Goal: Information Seeking & Learning: Learn about a topic

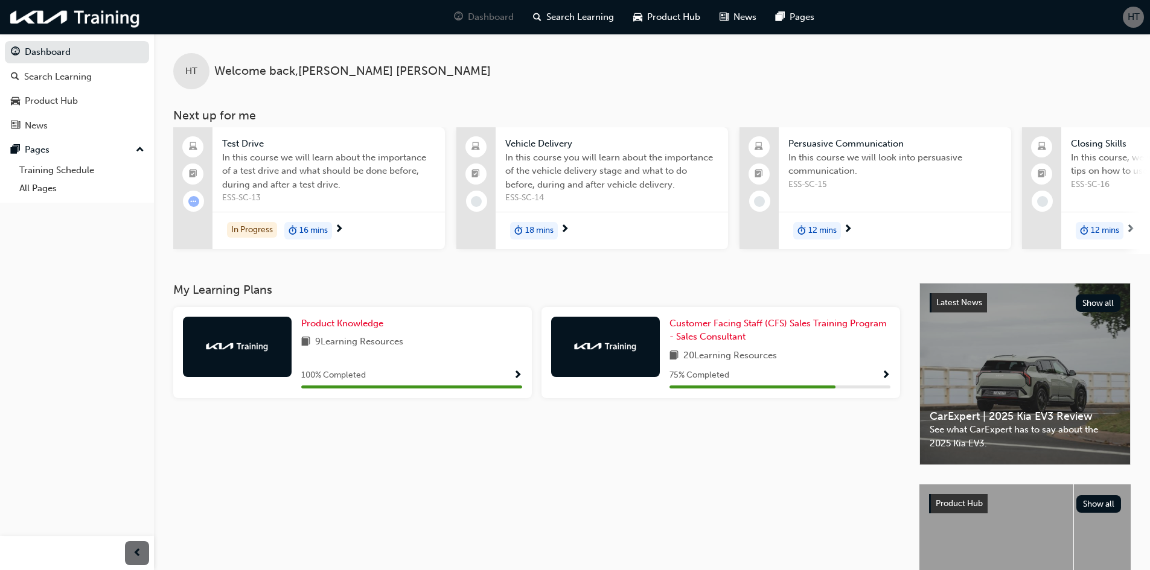
click at [887, 381] on span "Show Progress" at bounding box center [885, 376] width 9 height 11
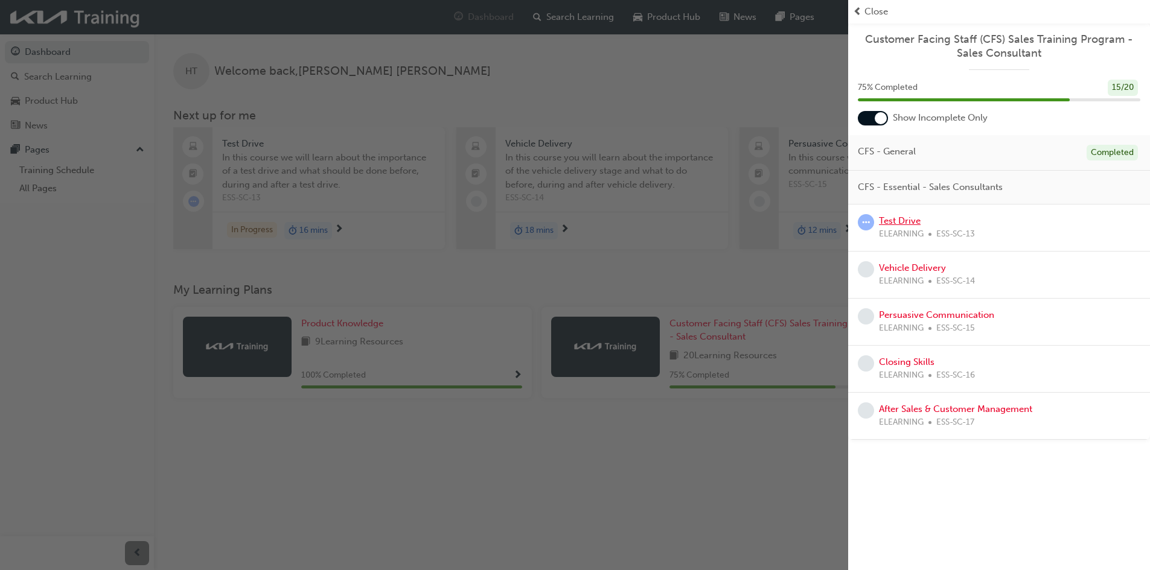
click at [891, 223] on link "Test Drive" at bounding box center [900, 220] width 42 height 11
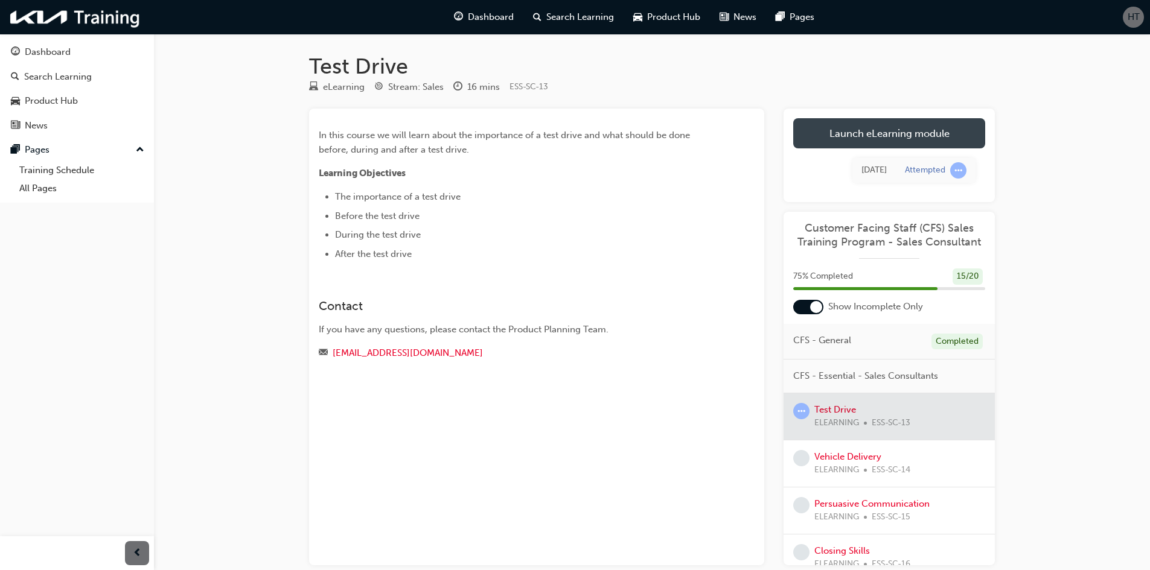
click at [876, 125] on link "Launch eLearning module" at bounding box center [889, 133] width 192 height 30
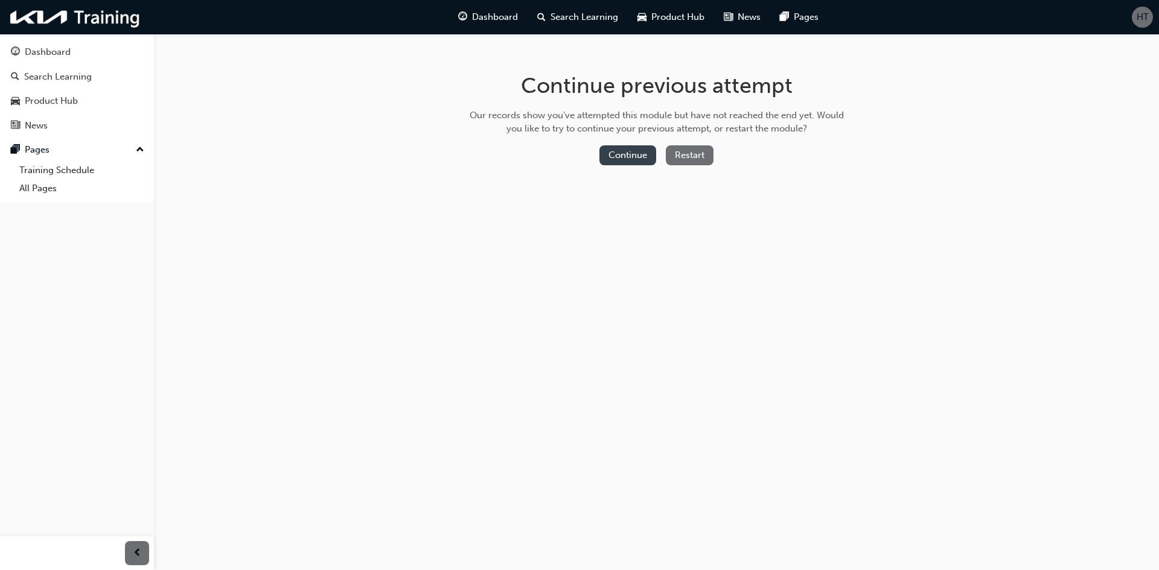
click at [609, 161] on button "Continue" at bounding box center [627, 155] width 57 height 20
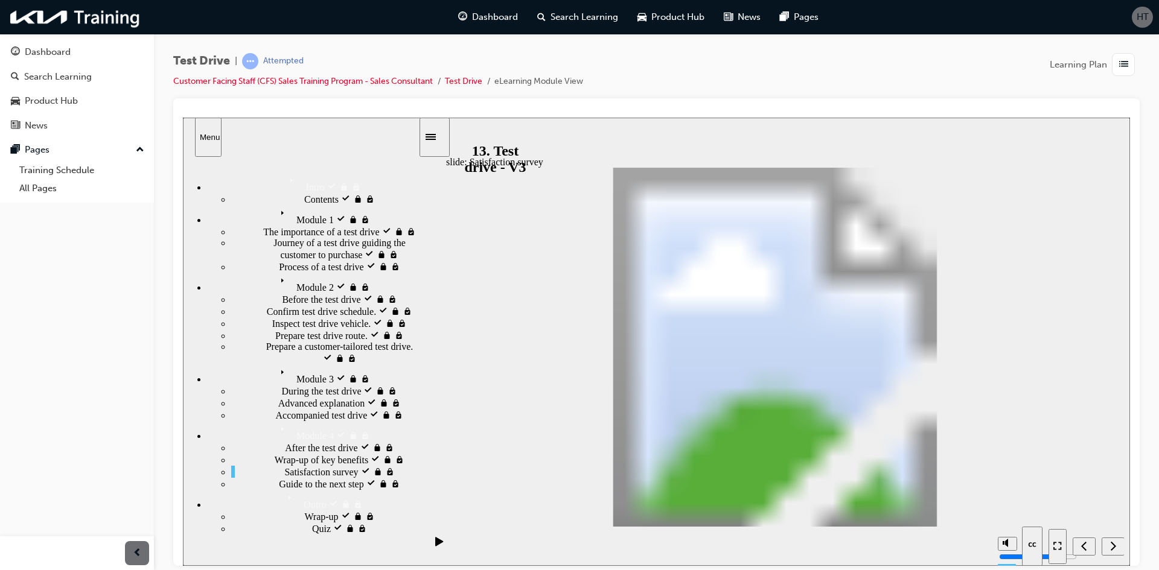
drag, startPoint x: 1095, startPoint y: 505, endPoint x: 1081, endPoint y: 502, distance: 14.2
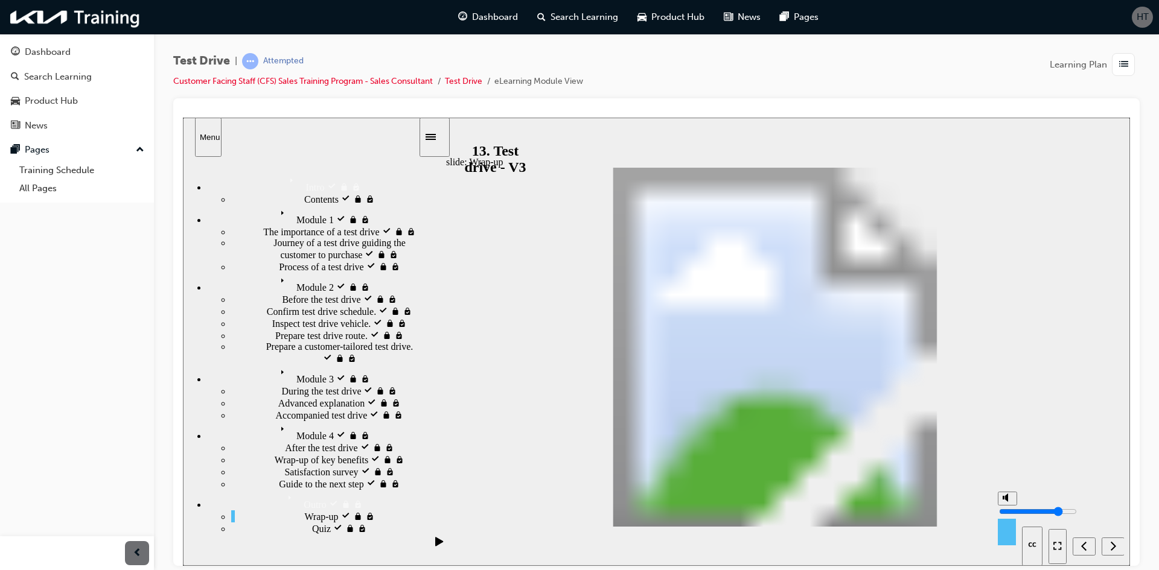
radio input "true"
drag, startPoint x: 997, startPoint y: 335, endPoint x: 774, endPoint y: 319, distance: 223.3
drag, startPoint x: 978, startPoint y: 382, endPoint x: 592, endPoint y: 321, distance: 391.7
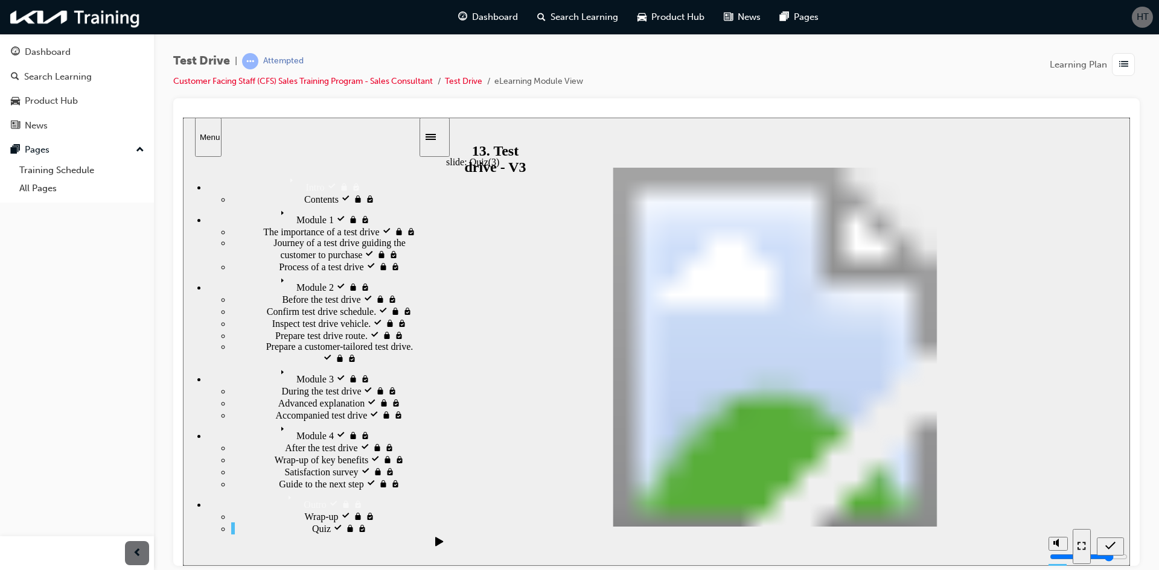
radio input "true"
click at [60, 53] on div "Dashboard" at bounding box center [48, 52] width 46 height 14
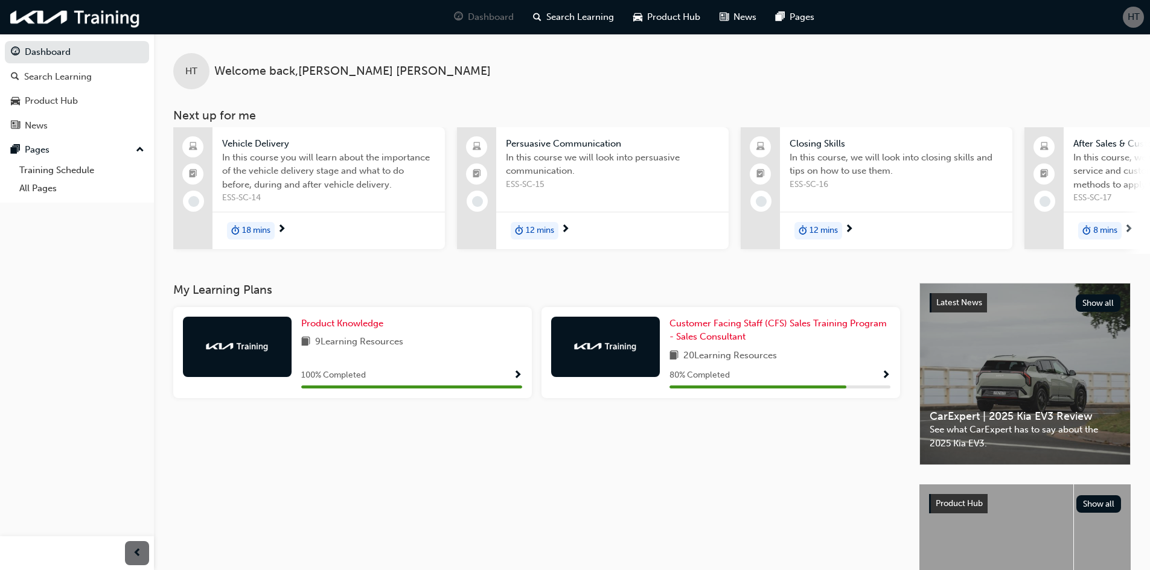
click at [860, 380] on div "80 % Completed" at bounding box center [779, 375] width 221 height 15
click at [884, 382] on span "Show Progress" at bounding box center [885, 376] width 9 height 11
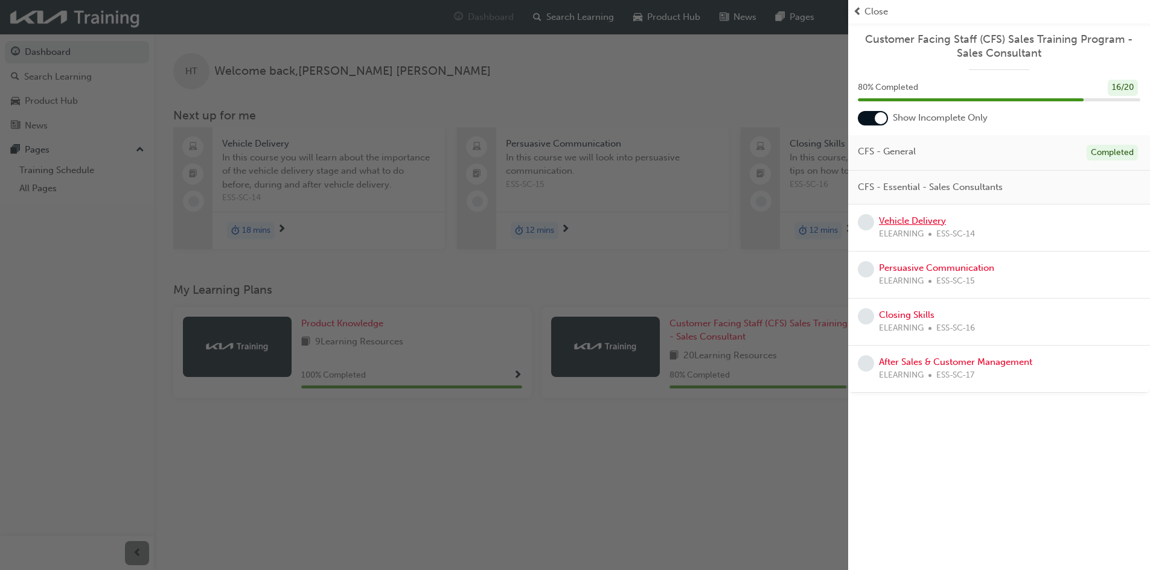
click at [911, 226] on link "Vehicle Delivery" at bounding box center [912, 220] width 67 height 11
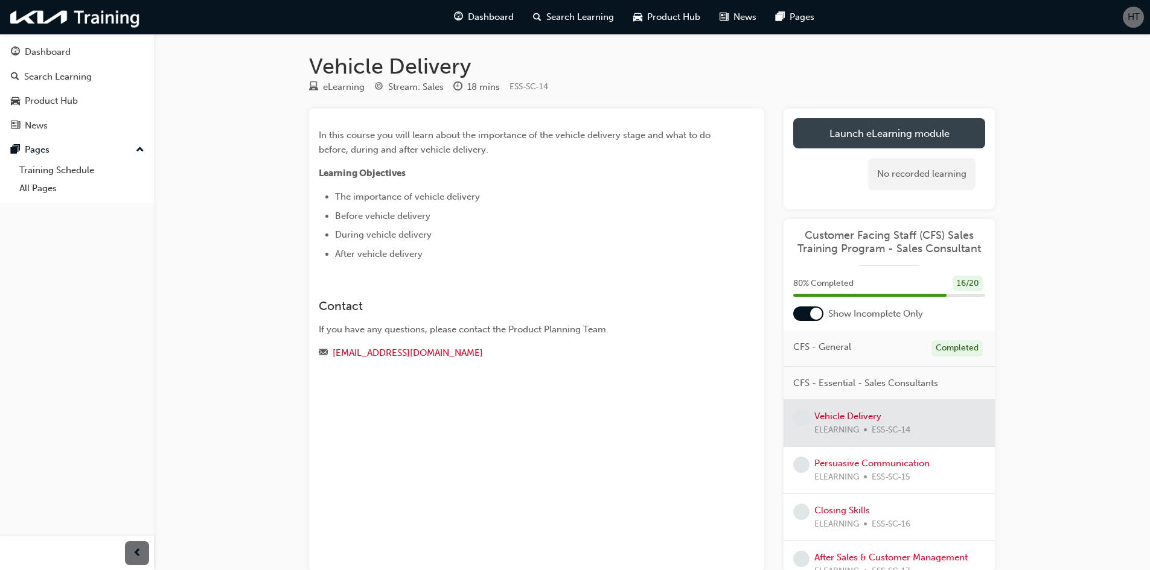
click at [850, 128] on link "Launch eLearning module" at bounding box center [889, 133] width 192 height 30
